Goal: Task Accomplishment & Management: Use online tool/utility

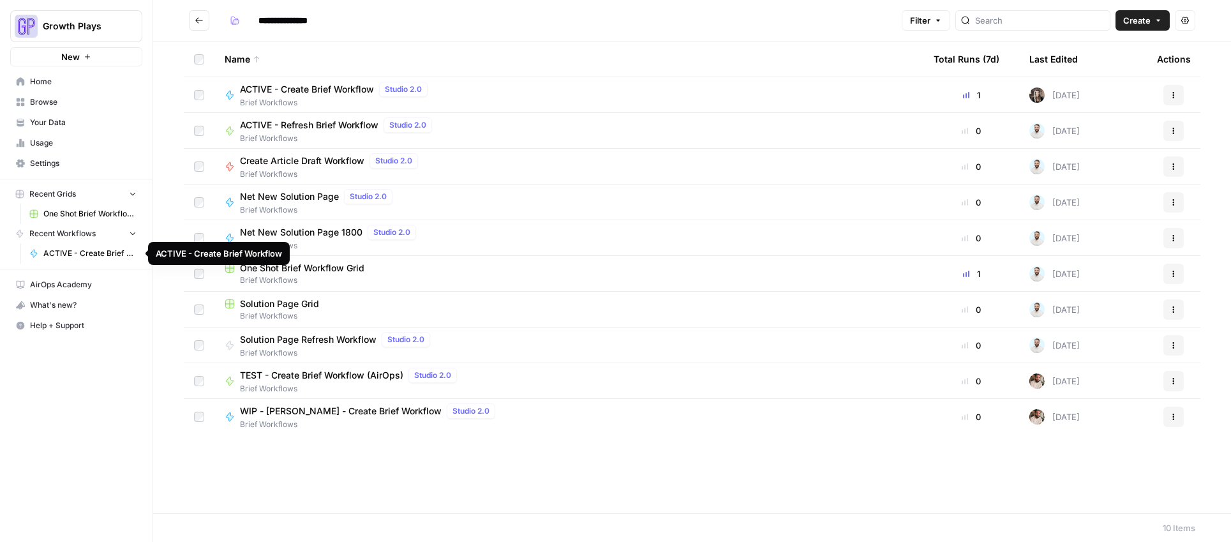
click at [77, 207] on link "One Shot Brief Workflow Grid" at bounding box center [83, 214] width 119 height 20
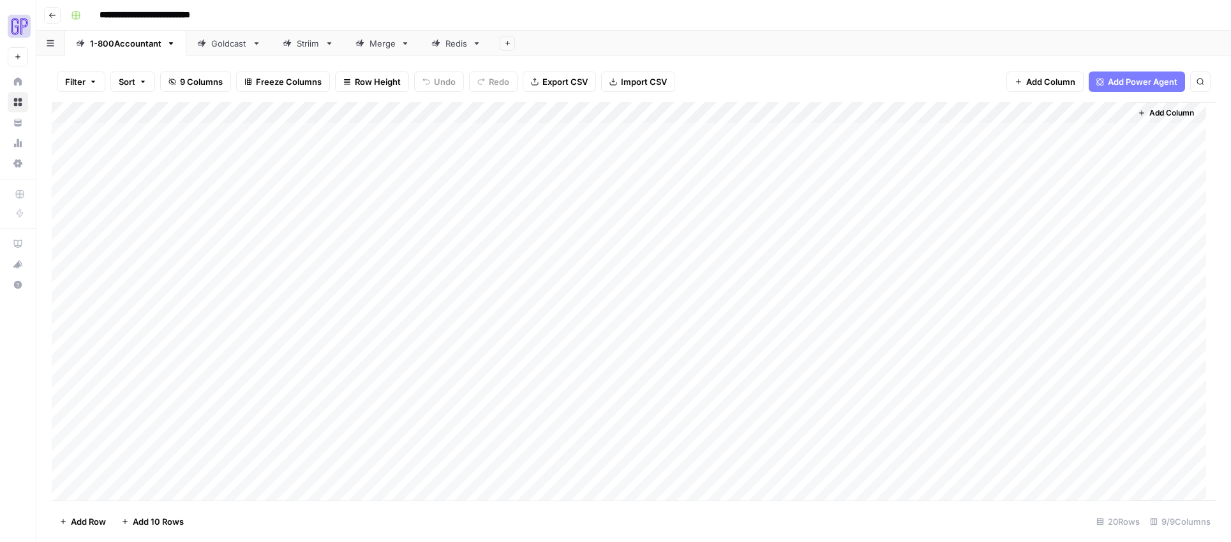
click at [225, 38] on div "Goldcast" at bounding box center [229, 43] width 36 height 13
click at [150, 202] on div "Add Column" at bounding box center [634, 155] width 1164 height 107
type textarea "********"
click at [207, 301] on div "Add Column" at bounding box center [634, 301] width 1164 height 398
click at [242, 201] on div "Add Column" at bounding box center [634, 166] width 1164 height 129
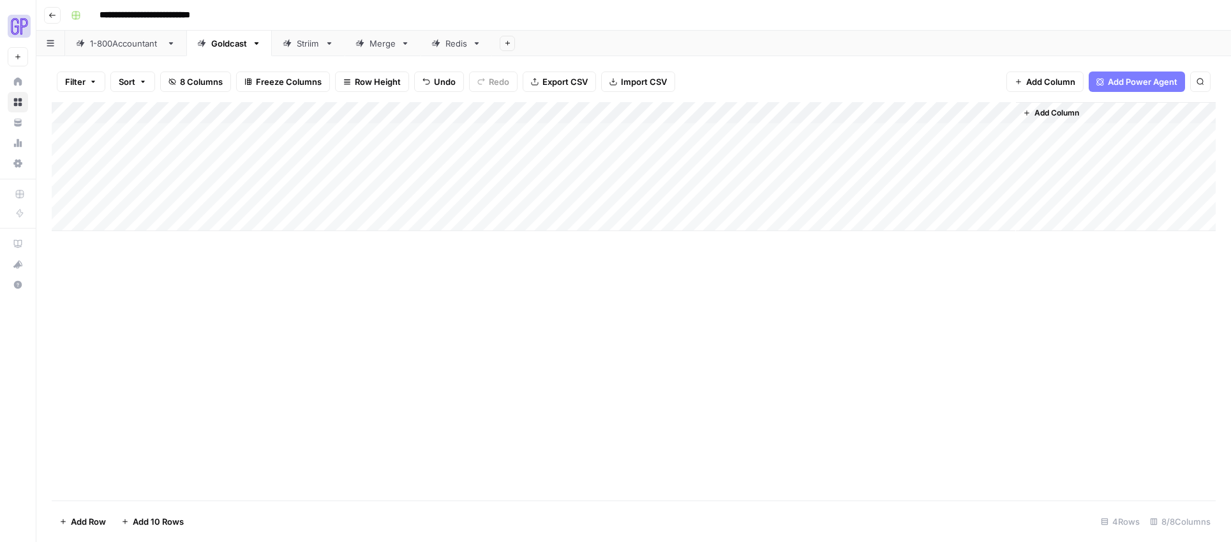
click at [239, 280] on div "Add Column" at bounding box center [634, 301] width 1164 height 398
click at [362, 203] on div "Add Column" at bounding box center [634, 166] width 1164 height 129
